Goal: Navigation & Orientation: Find specific page/section

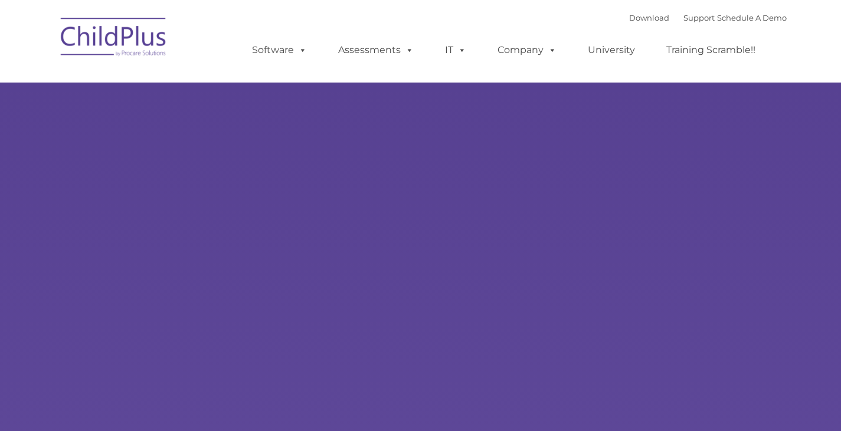
type input ""
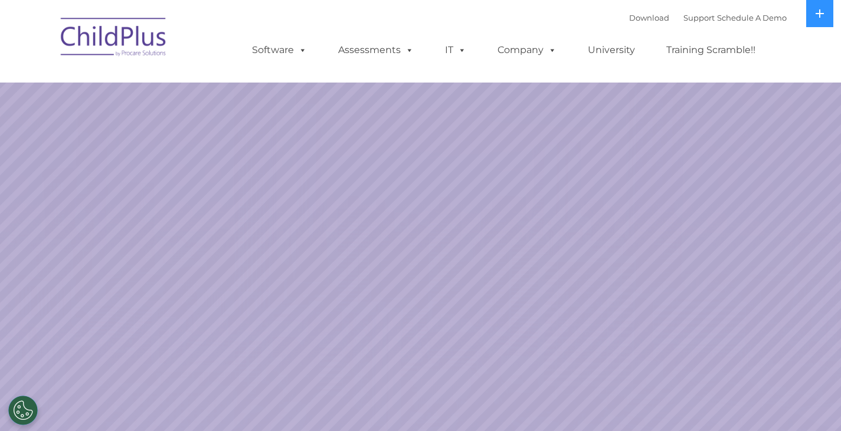
select select "MEDIUM"
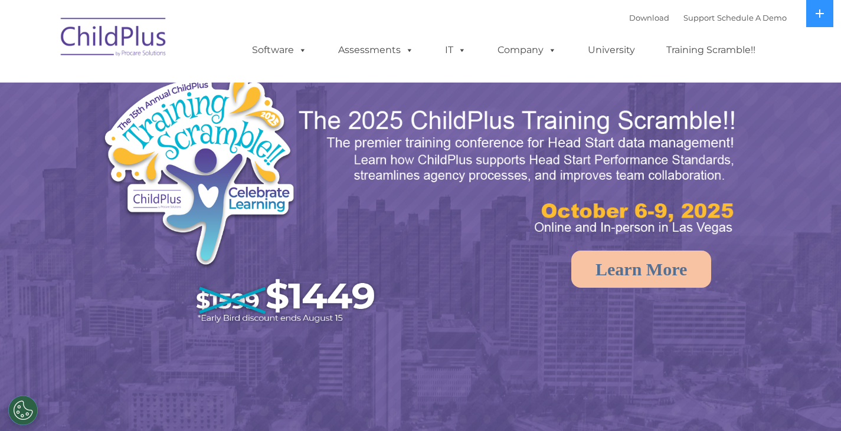
select select "MEDIUM"
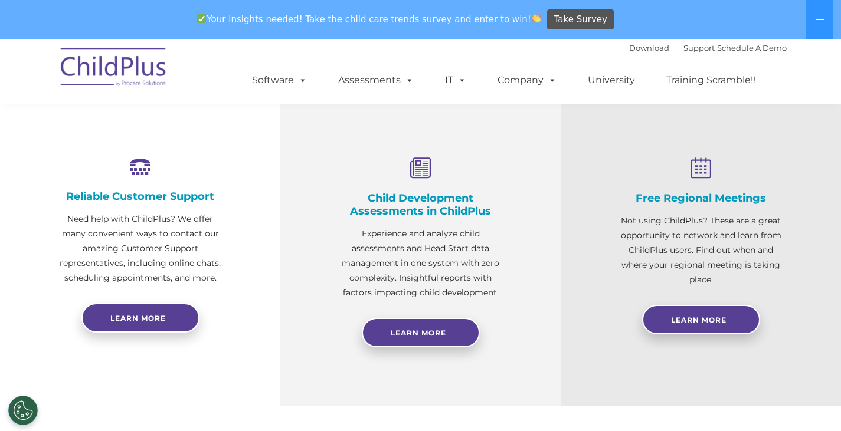
scroll to position [413, 0]
click at [699, 81] on link "Training Scramble!!" at bounding box center [710, 80] width 113 height 24
